Goal: Check status: Check status

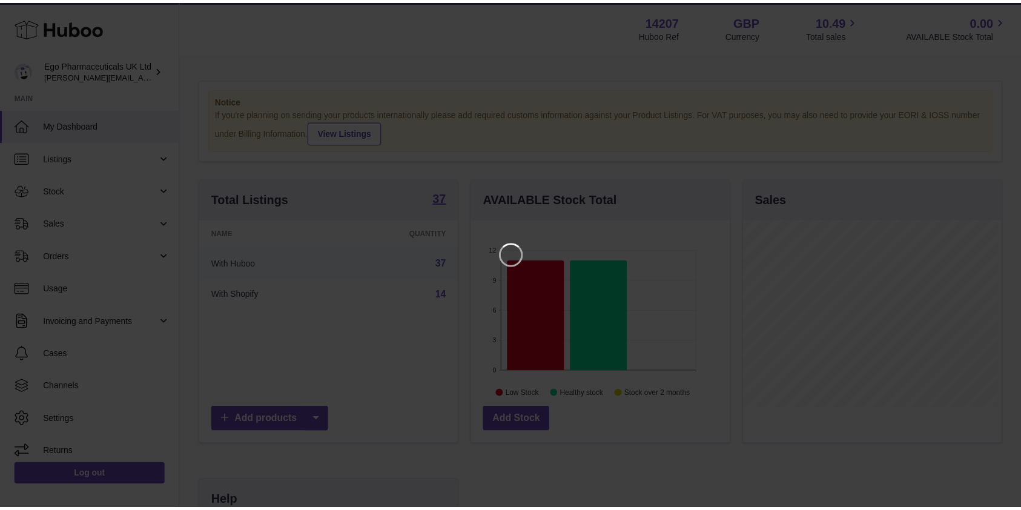
scroll to position [189, 262]
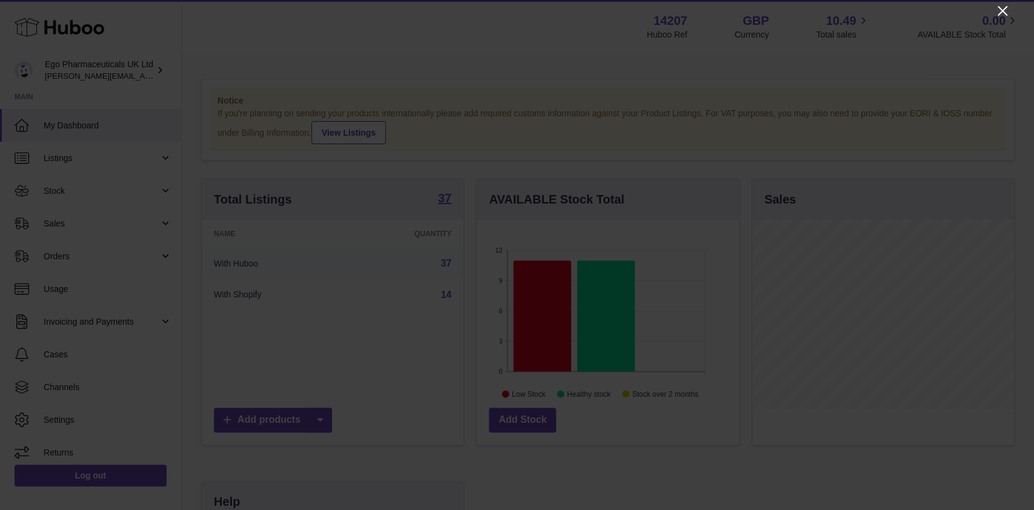
click at [1003, 16] on icon "Close" at bounding box center [1002, 11] width 15 height 15
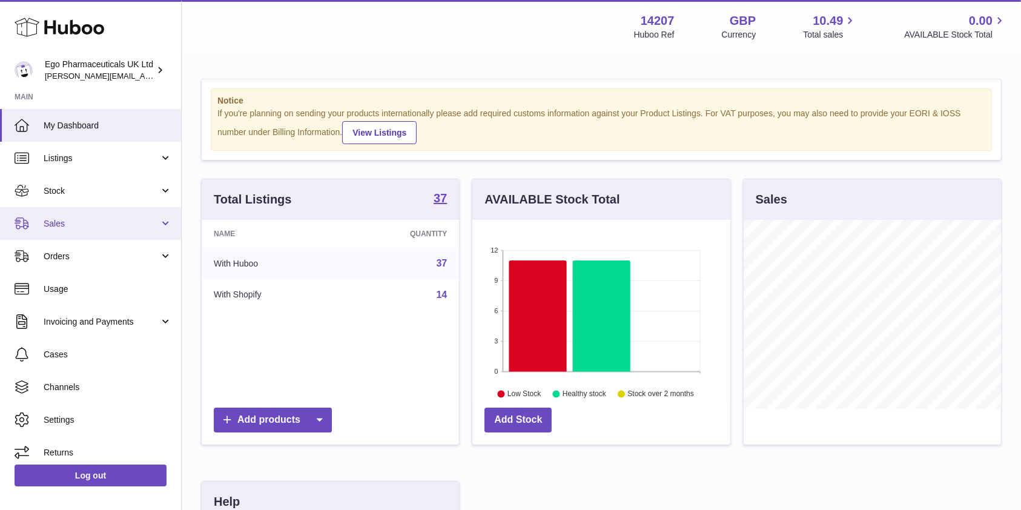
scroll to position [7, 0]
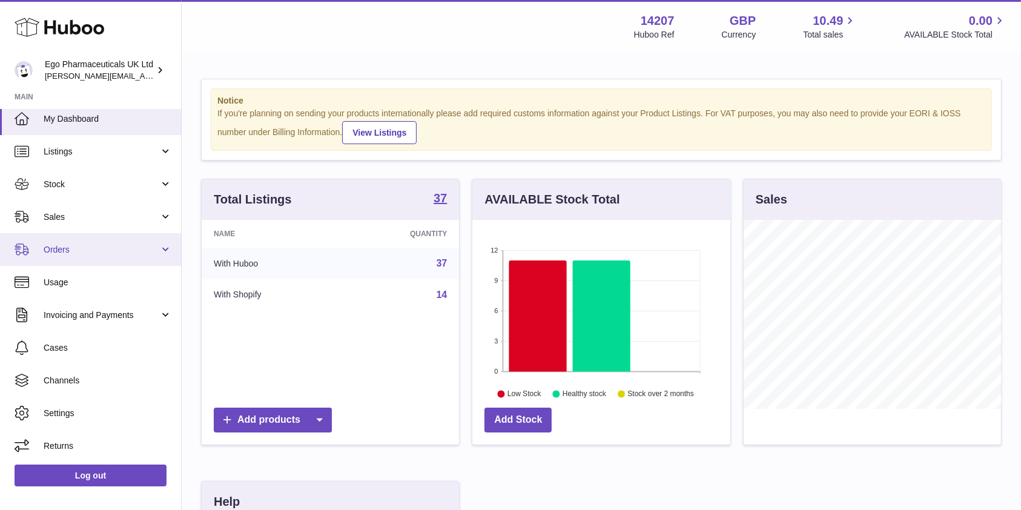
click at [116, 244] on span "Orders" at bounding box center [102, 250] width 116 height 12
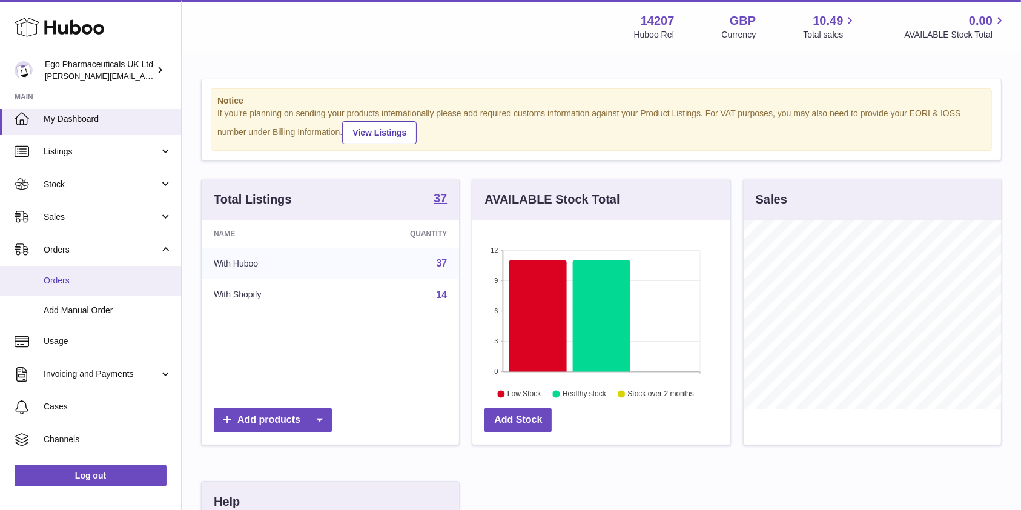
click at [73, 279] on span "Orders" at bounding box center [108, 281] width 128 height 12
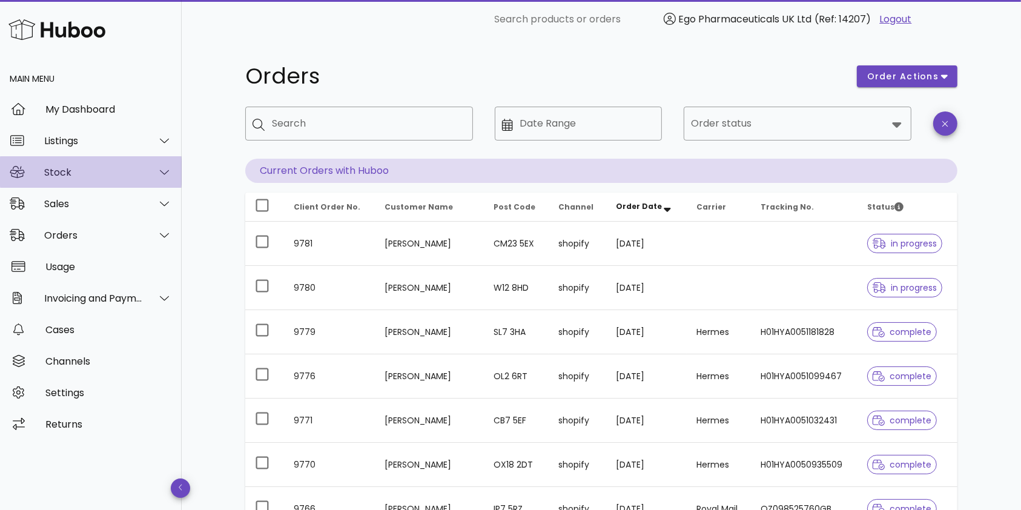
click at [141, 167] on div "Stock" at bounding box center [93, 173] width 99 height 12
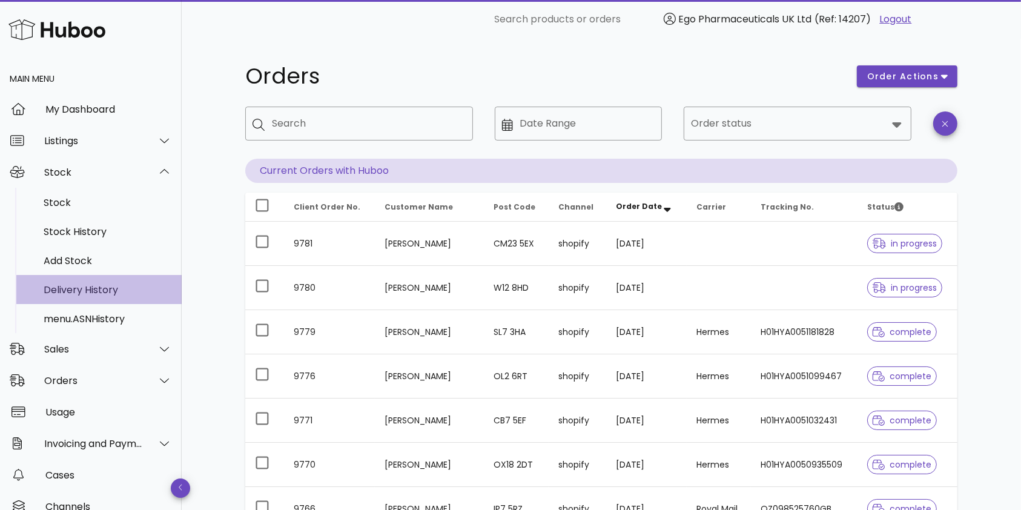
click at [84, 291] on div "Delivery History" at bounding box center [108, 290] width 128 height 12
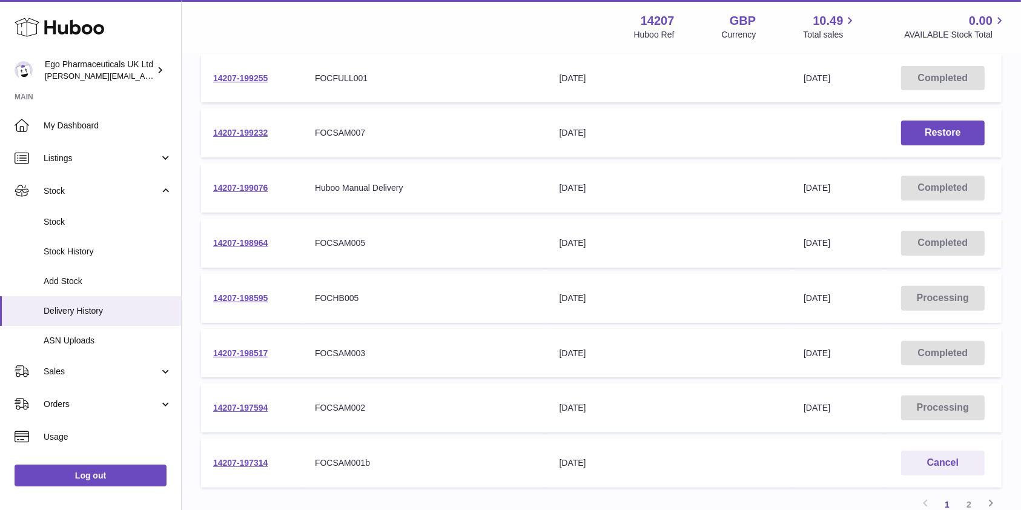
scroll to position [405, 0]
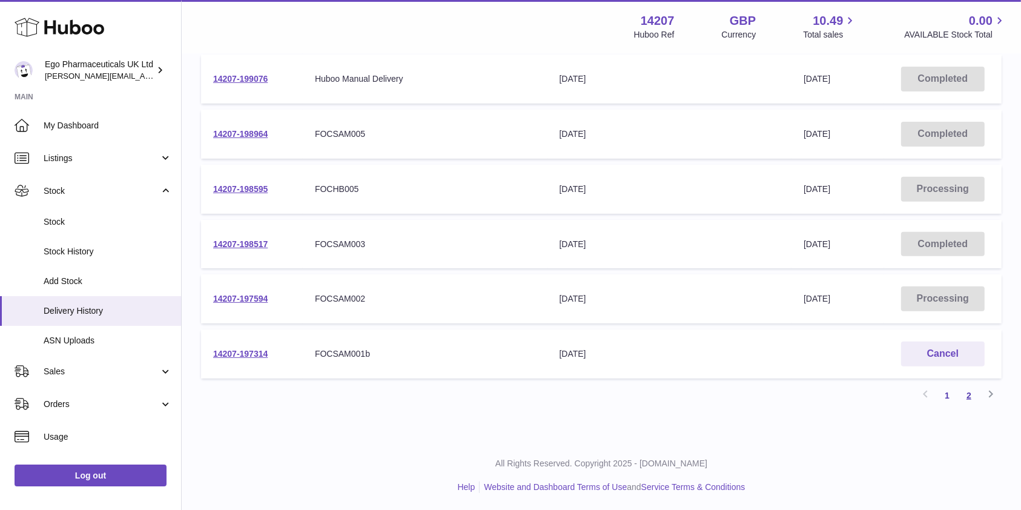
click at [964, 392] on link "2" at bounding box center [969, 396] width 22 height 22
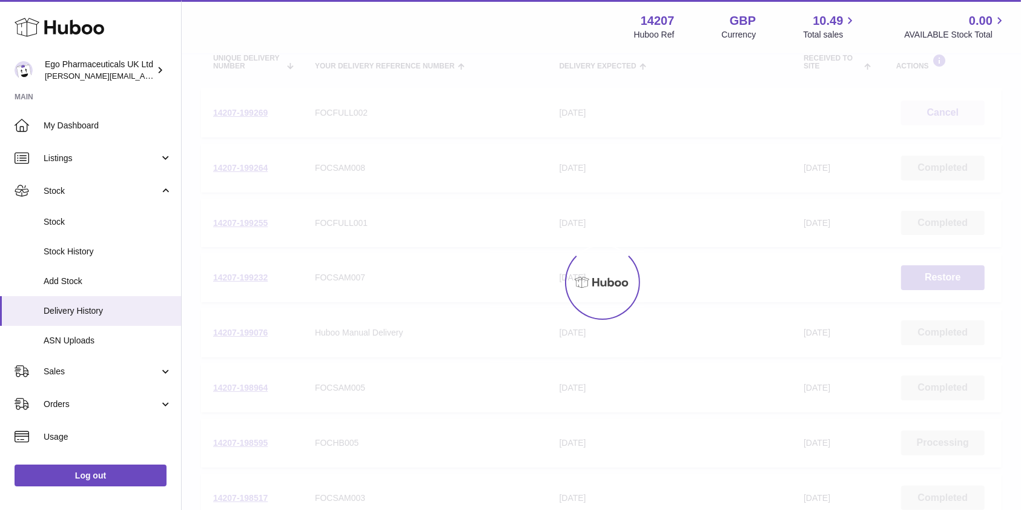
scroll to position [54, 0]
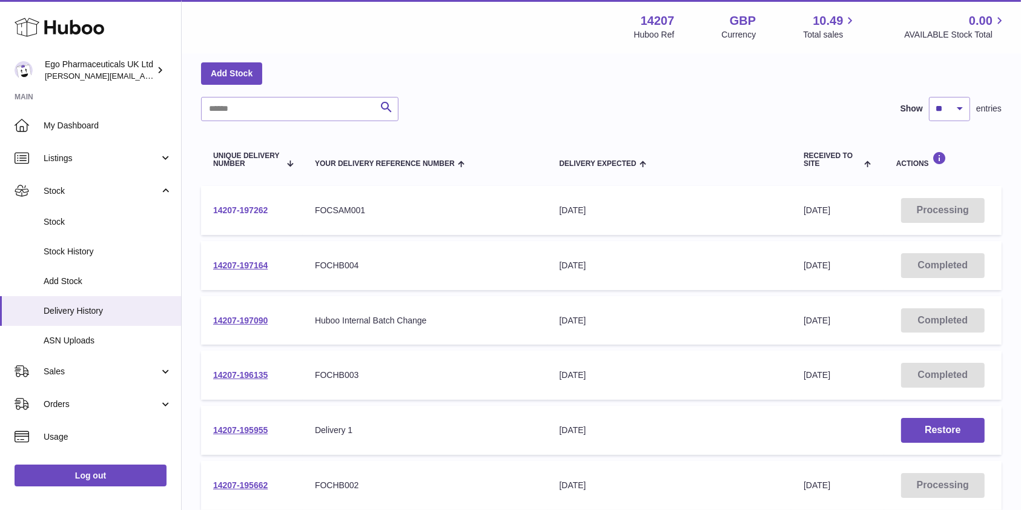
click at [245, 207] on link "14207-197262" at bounding box center [240, 210] width 55 height 10
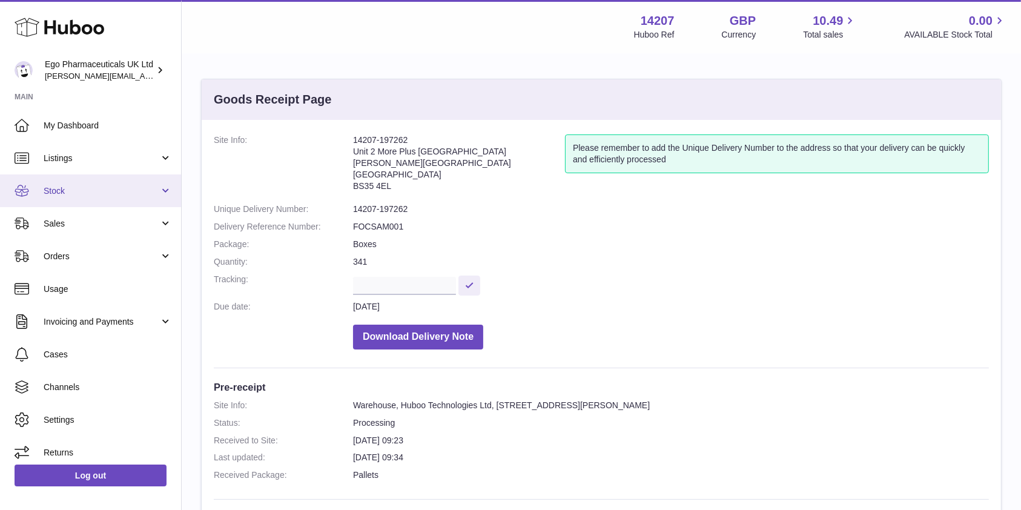
click at [124, 185] on span "Stock" at bounding box center [102, 191] width 116 height 12
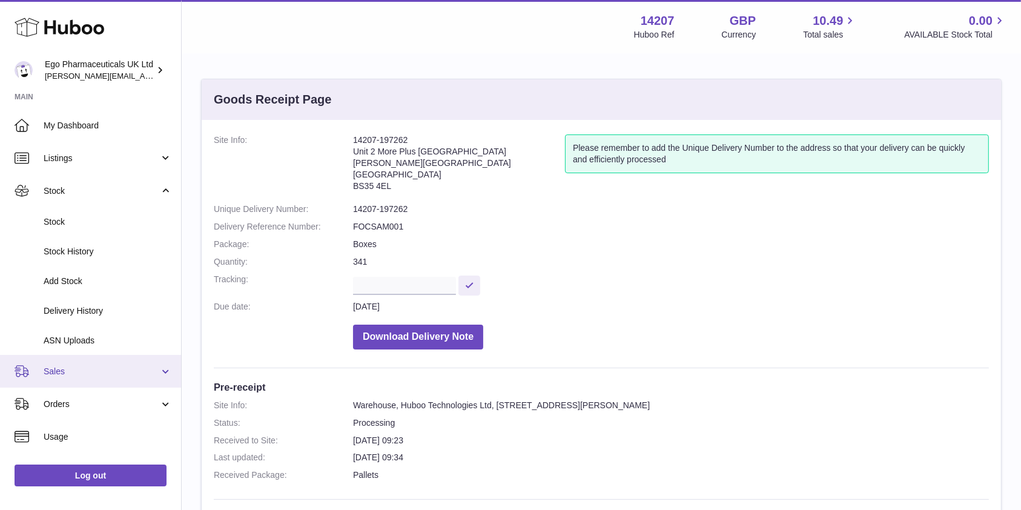
click at [104, 386] on link "Sales" at bounding box center [90, 371] width 181 height 33
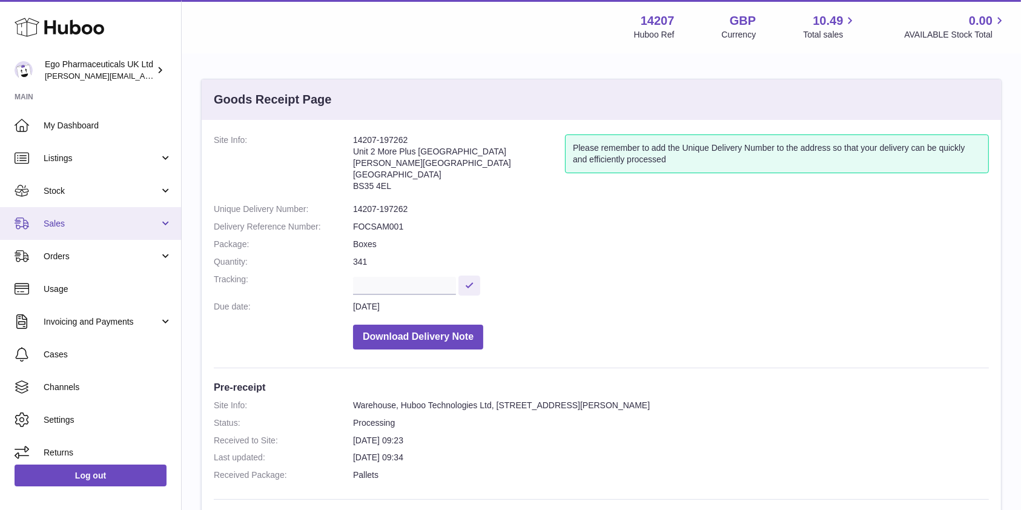
click at [106, 223] on span "Sales" at bounding box center [102, 224] width 116 height 12
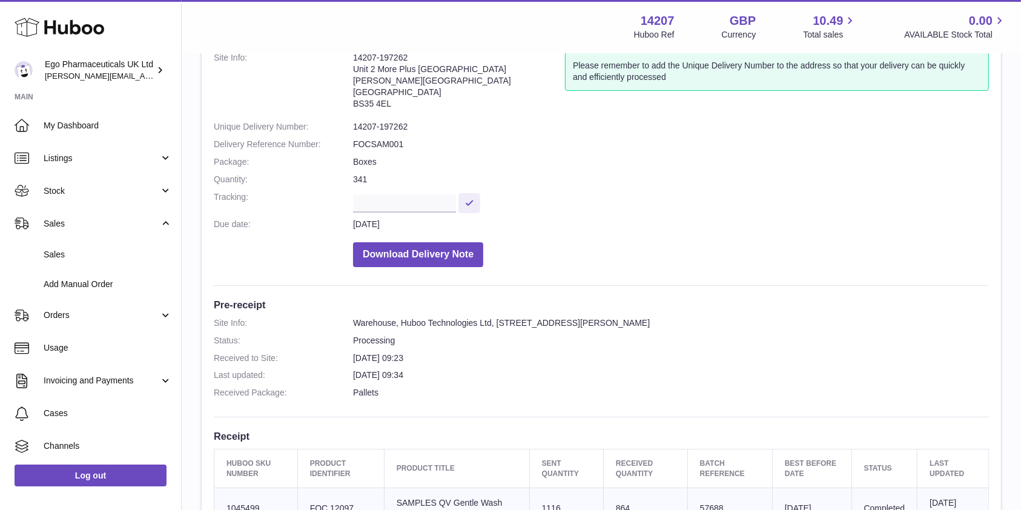
scroll to position [14, 0]
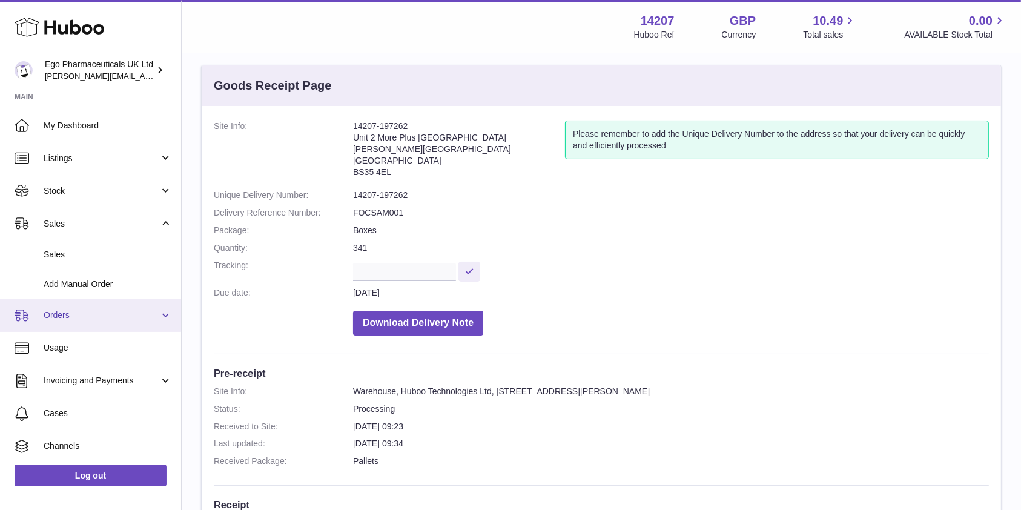
click at [113, 313] on span "Orders" at bounding box center [102, 316] width 116 height 12
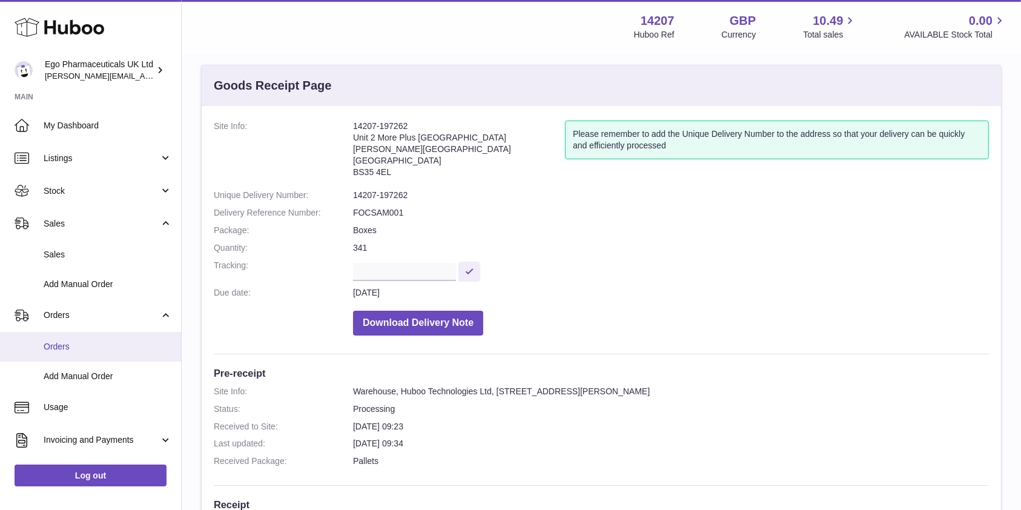
click at [69, 345] on span "Orders" at bounding box center [108, 347] width 128 height 12
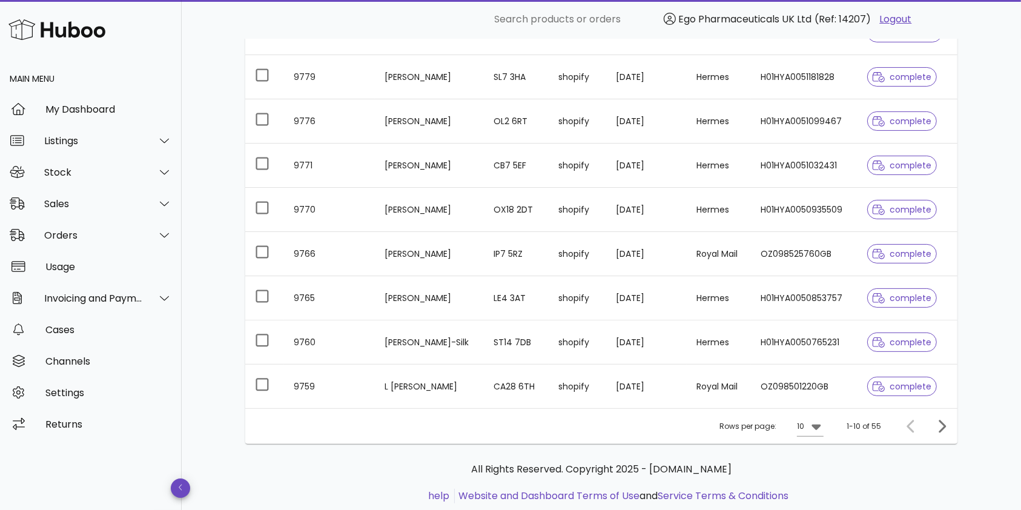
scroll to position [256, 0]
click at [946, 424] on icon "Next page" at bounding box center [942, 425] width 15 height 15
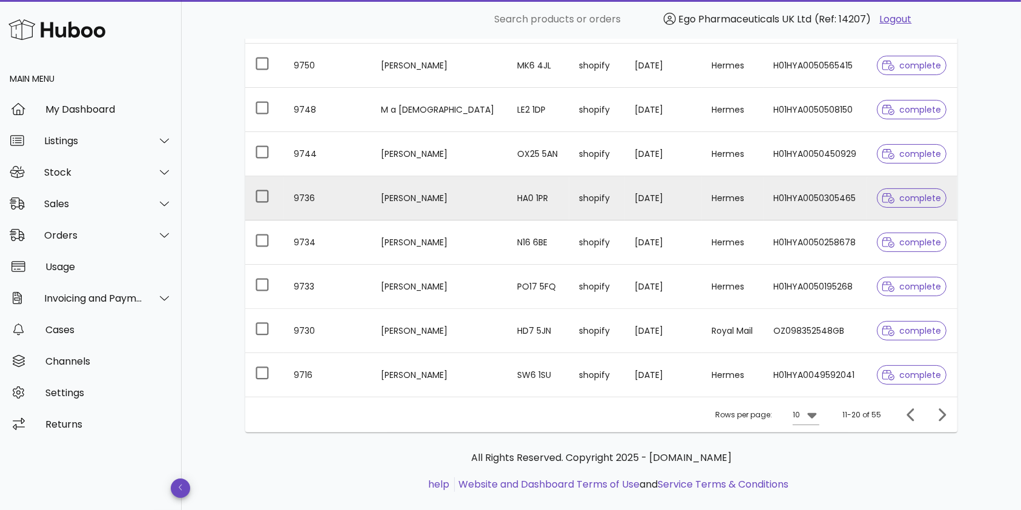
scroll to position [286, 0]
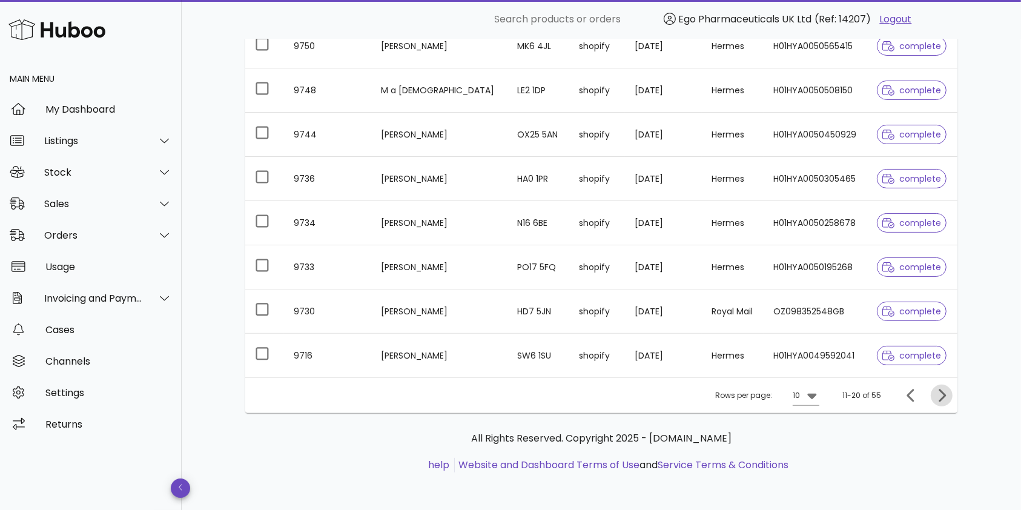
click at [943, 390] on icon "Next page" at bounding box center [942, 395] width 15 height 15
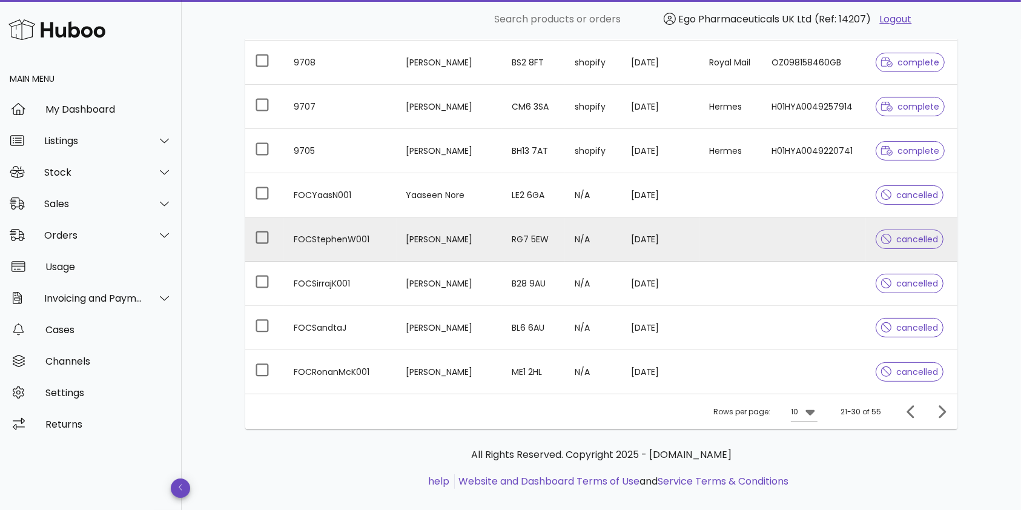
scroll to position [276, 0]
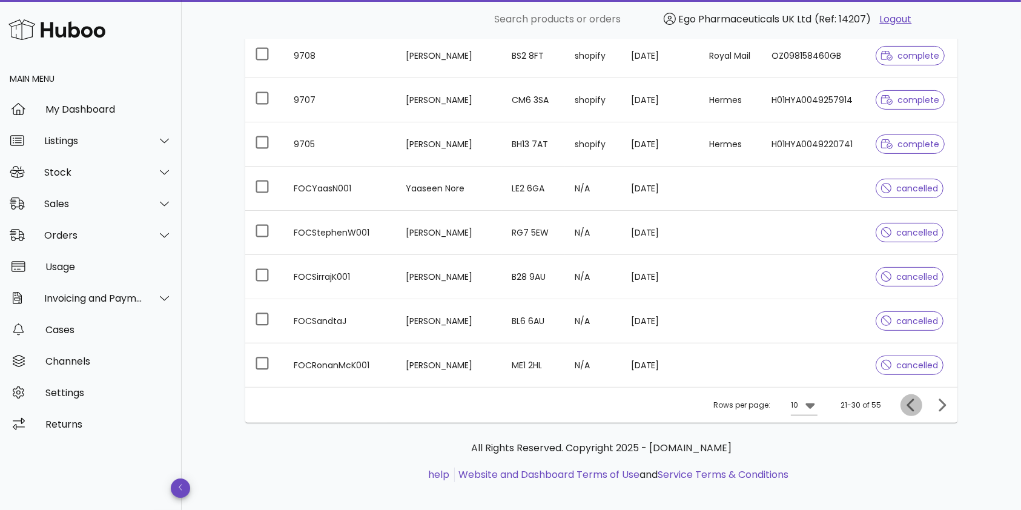
click at [908, 404] on icon "Previous page" at bounding box center [910, 405] width 7 height 13
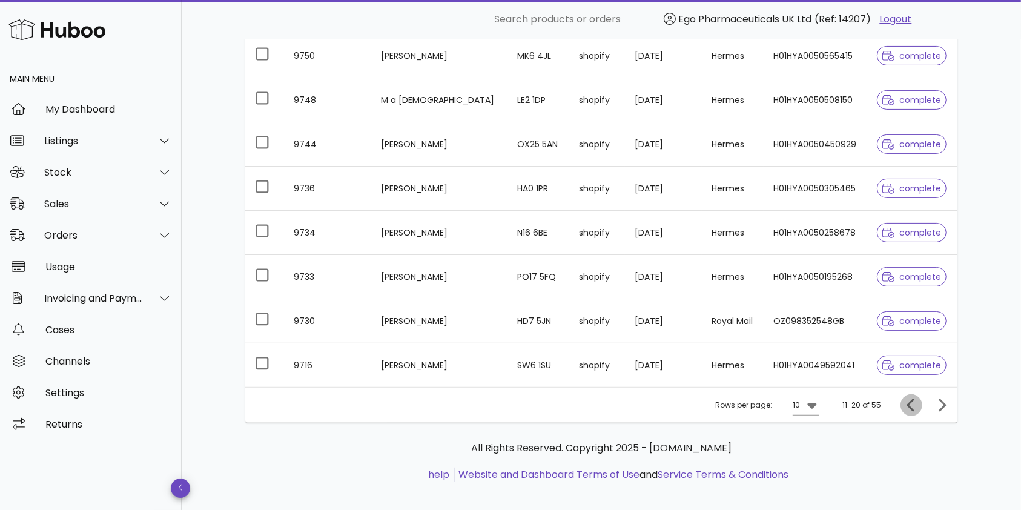
click at [908, 404] on icon "Previous page" at bounding box center [910, 405] width 7 height 13
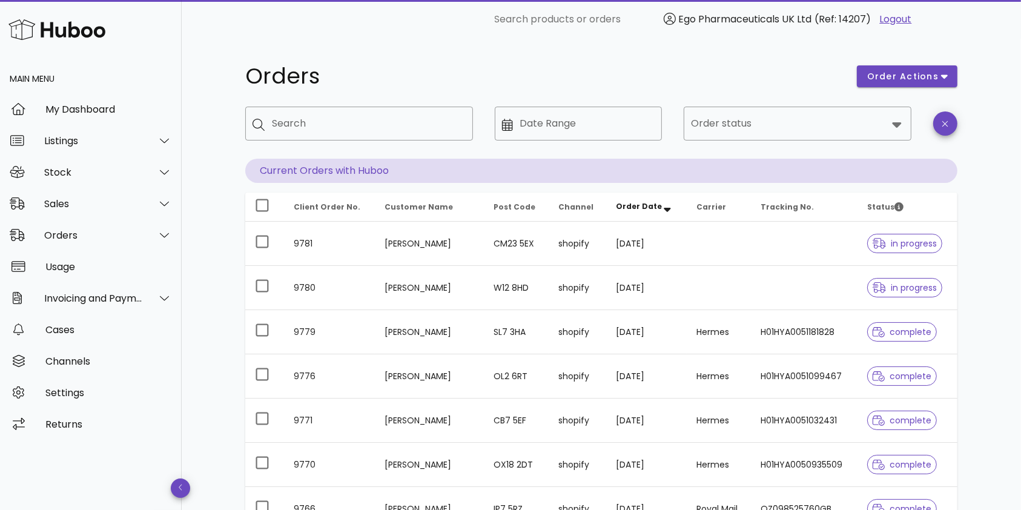
click at [311, 203] on span "Client Order No." at bounding box center [327, 207] width 67 height 10
click at [334, 115] on input "Search" at bounding box center [367, 123] width 191 height 19
type input "****"
